Goal: Transaction & Acquisition: Purchase product/service

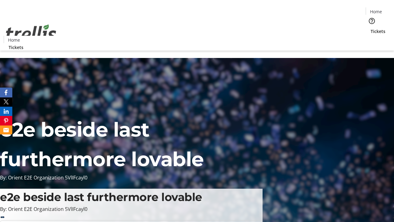
click at [371, 28] on span "Tickets" at bounding box center [378, 31] width 15 height 6
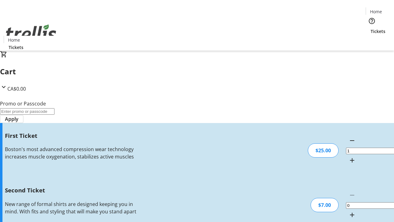
click at [349, 211] on mat-icon "Increment by one" at bounding box center [352, 214] width 7 height 7
type input "2"
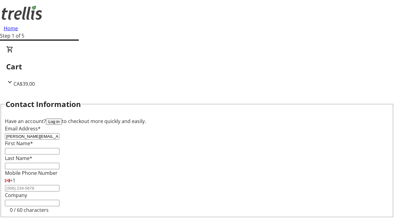
type input "[PERSON_NAME][EMAIL_ADDRESS][DOMAIN_NAME]"
type input "[PERSON_NAME]"
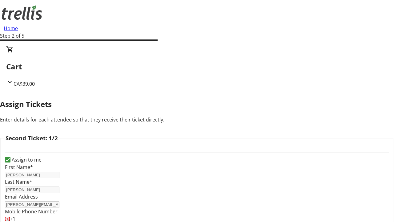
type input "[PERSON_NAME]"
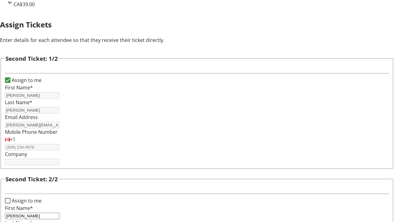
type input "[PERSON_NAME]"
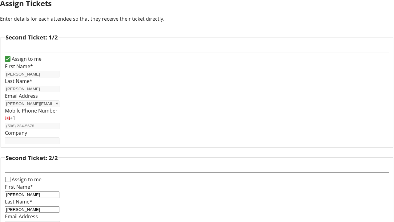
type input "[PERSON_NAME][EMAIL_ADDRESS][DOMAIN_NAME]"
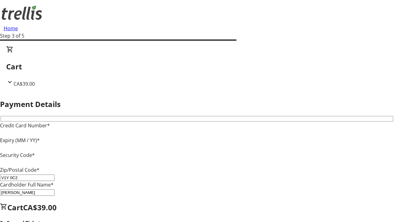
type input "V1Y 0C2"
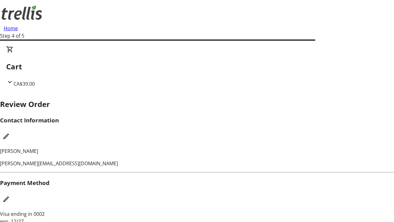
click at [10, 132] on mat-icon "Edit Contact Information" at bounding box center [5, 135] width 7 height 7
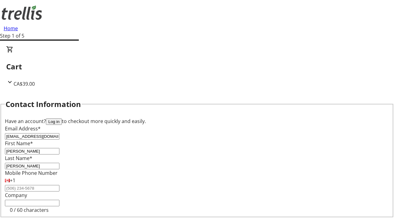
type input "[EMAIL_ADDRESS][DOMAIN_NAME]"
type input "Kaleb"
type input "Lueilwitz"
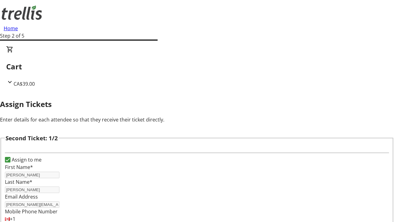
type input "New"
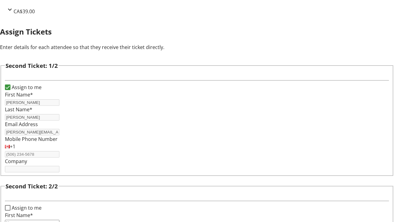
type input "Name"
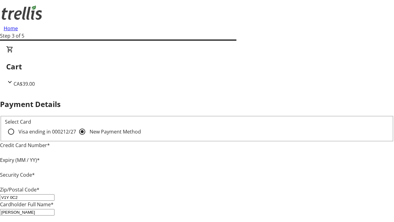
type input "V1Y 0C2"
